Goal: Task Accomplishment & Management: Complete application form

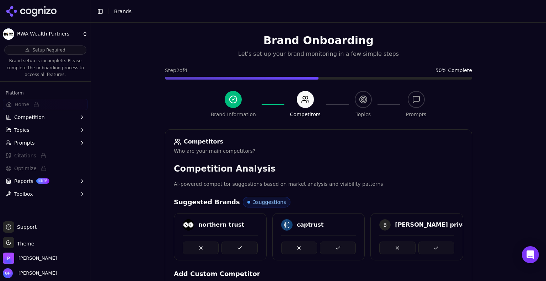
scroll to position [308, 0]
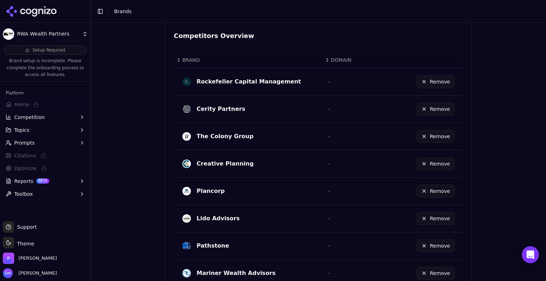
drag, startPoint x: 485, startPoint y: 98, endPoint x: 481, endPoint y: 99, distance: 4.1
click at [485, 98] on div "**********" at bounding box center [318, 152] width 455 height 258
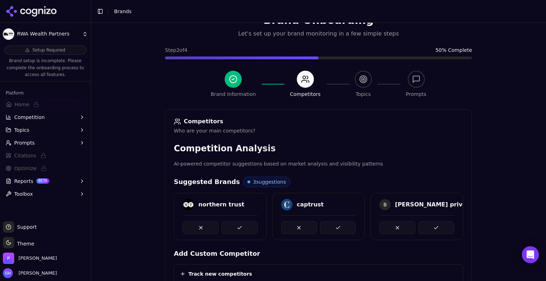
scroll to position [0, 0]
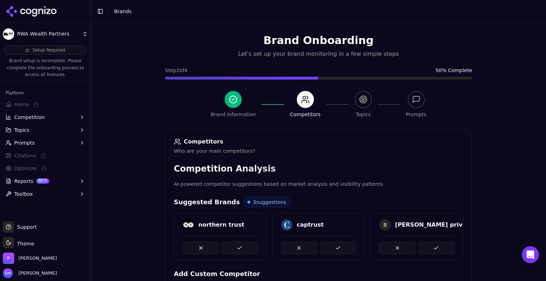
click at [106, 102] on div "**********" at bounding box center [318, 163] width 455 height 281
click at [23, 11] on icon at bounding box center [32, 11] width 52 height 11
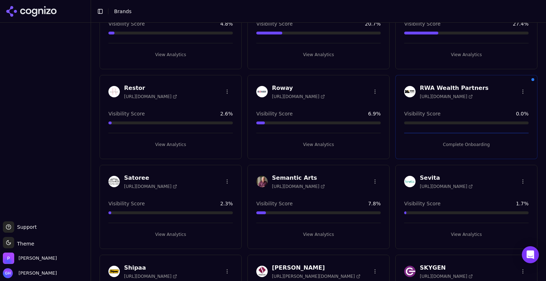
scroll to position [1404, 0]
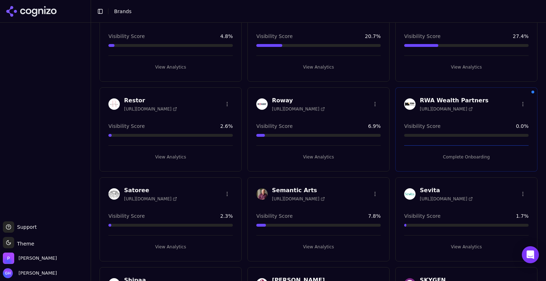
drag, startPoint x: 447, startPoint y: 147, endPoint x: 449, endPoint y: 151, distance: 4.3
click at [449, 151] on button "Complete Onboarding" at bounding box center [466, 156] width 124 height 11
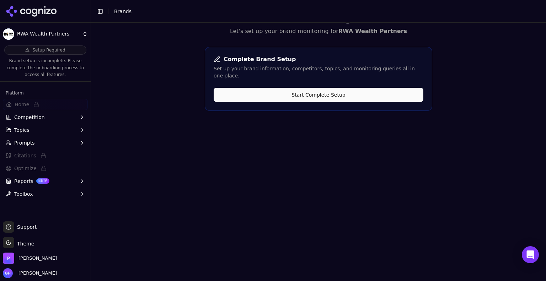
click at [350, 96] on div "Complete Brand Setup Set up your brand information, competitors, topics, and mo…" at bounding box center [318, 79] width 227 height 64
click at [350, 89] on button "Start Complete Setup" at bounding box center [319, 95] width 210 height 14
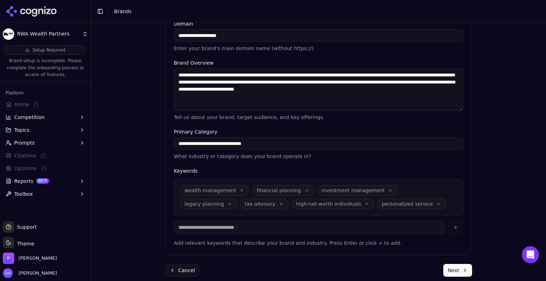
scroll to position [177, 0]
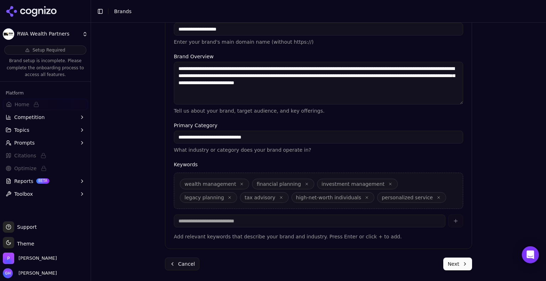
click at [456, 266] on button "Next" at bounding box center [457, 264] width 29 height 13
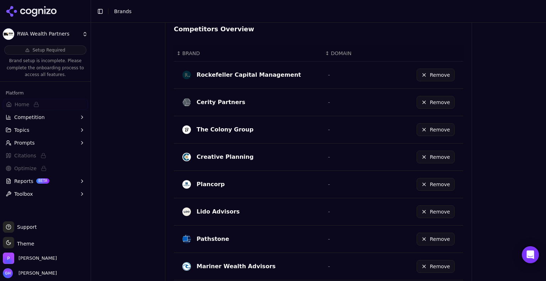
scroll to position [426, 0]
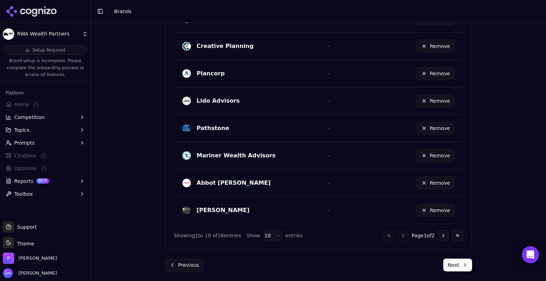
click at [459, 263] on button "Next" at bounding box center [457, 265] width 29 height 13
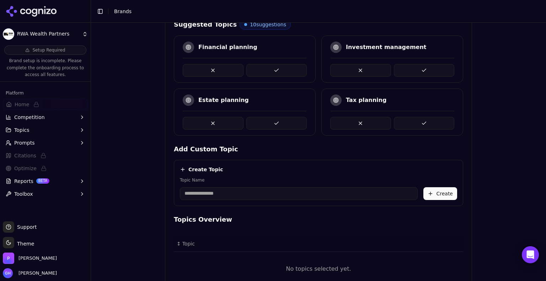
scroll to position [135, 0]
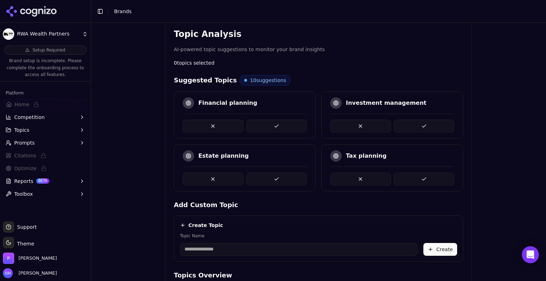
click at [279, 127] on button at bounding box center [276, 126] width 61 height 13
click at [408, 124] on button at bounding box center [424, 126] width 61 height 13
click at [296, 178] on button at bounding box center [276, 179] width 61 height 13
click at [285, 129] on button at bounding box center [276, 126] width 61 height 13
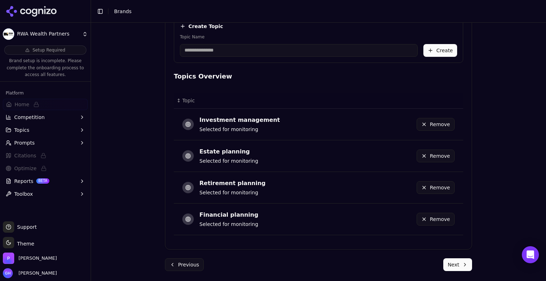
click at [445, 268] on button "Next" at bounding box center [457, 264] width 29 height 13
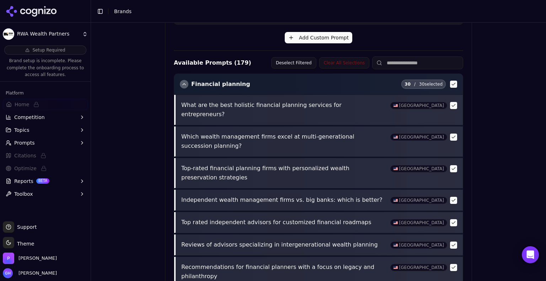
scroll to position [293, 0]
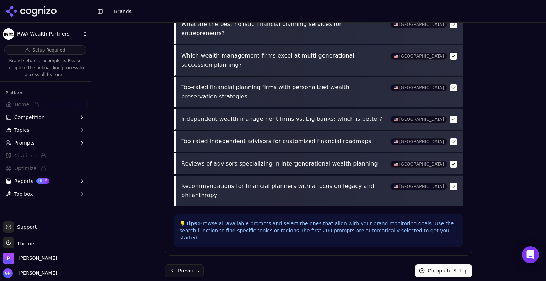
click at [442, 265] on button "Complete Setup" at bounding box center [443, 270] width 57 height 13
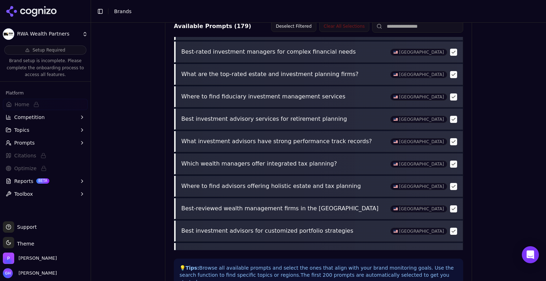
scroll to position [3447, 0]
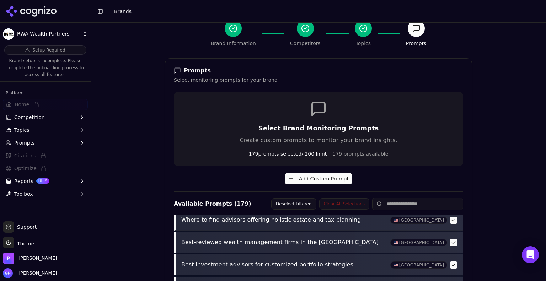
drag, startPoint x: 540, startPoint y: 199, endPoint x: 543, endPoint y: 236, distance: 36.7
click at [543, 236] on div "Brand Onboarding Let's set up your brand monitoring in a few simple steps Step …" at bounding box center [318, 152] width 455 height 258
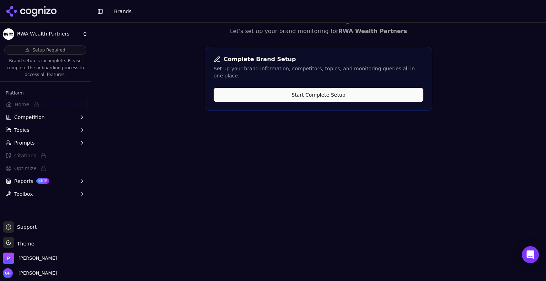
scroll to position [0, 0]
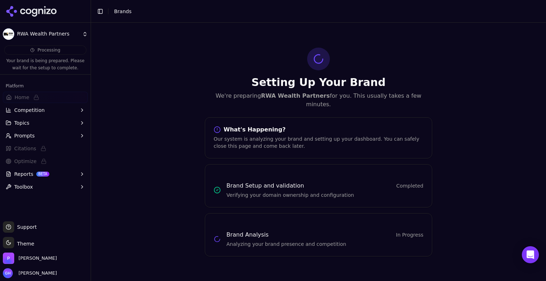
click at [39, 7] on icon at bounding box center [32, 11] width 52 height 11
